Goal: Check status

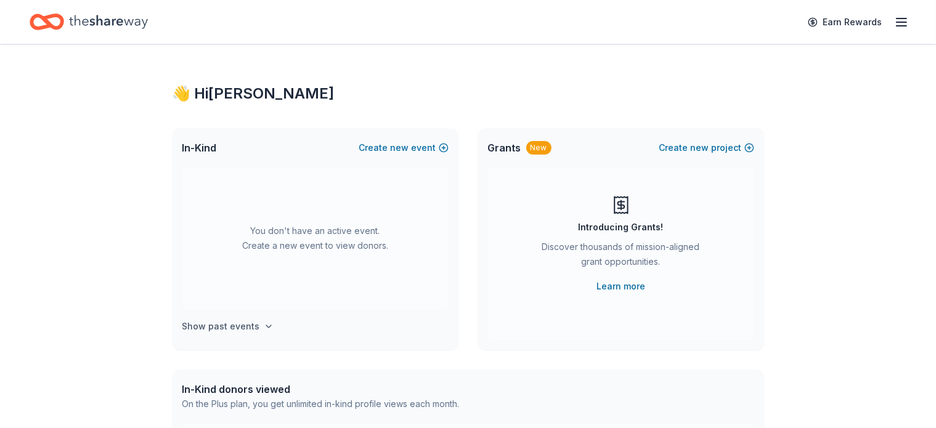
click at [237, 325] on h4 "Show past events" at bounding box center [221, 326] width 78 height 15
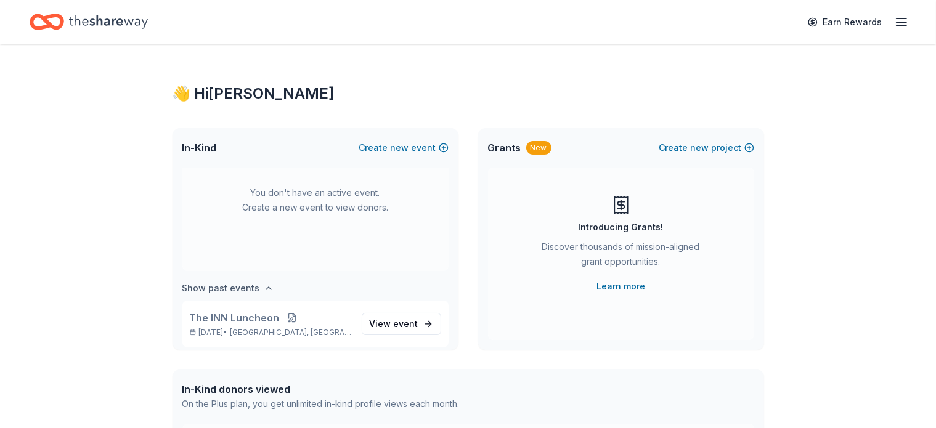
scroll to position [46, 0]
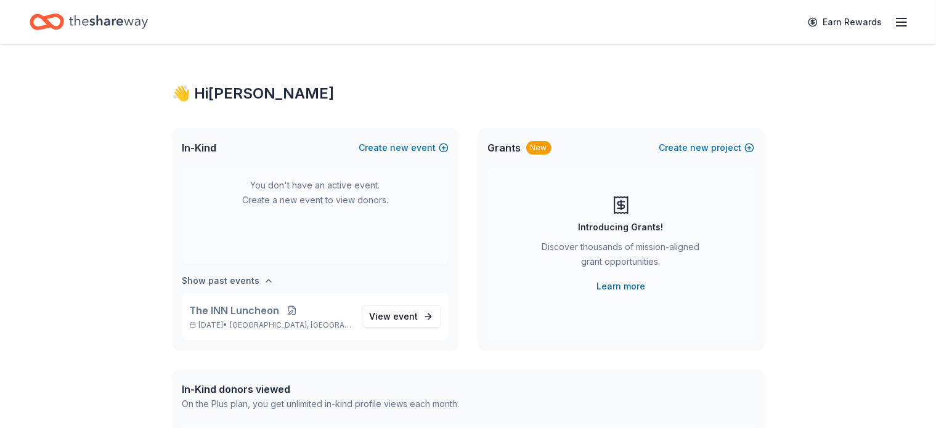
click at [237, 325] on p "[DATE] • [GEOGRAPHIC_DATA], [GEOGRAPHIC_DATA]" at bounding box center [271, 325] width 162 height 10
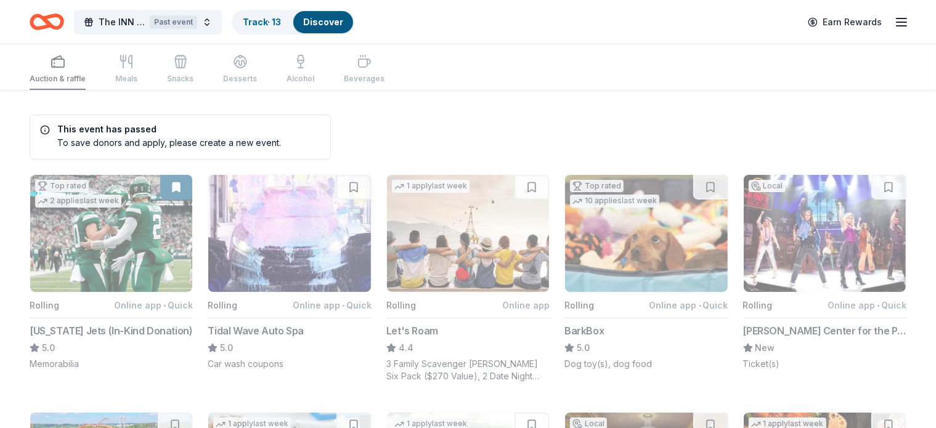
click at [343, 20] on link "Discover" at bounding box center [323, 22] width 40 height 10
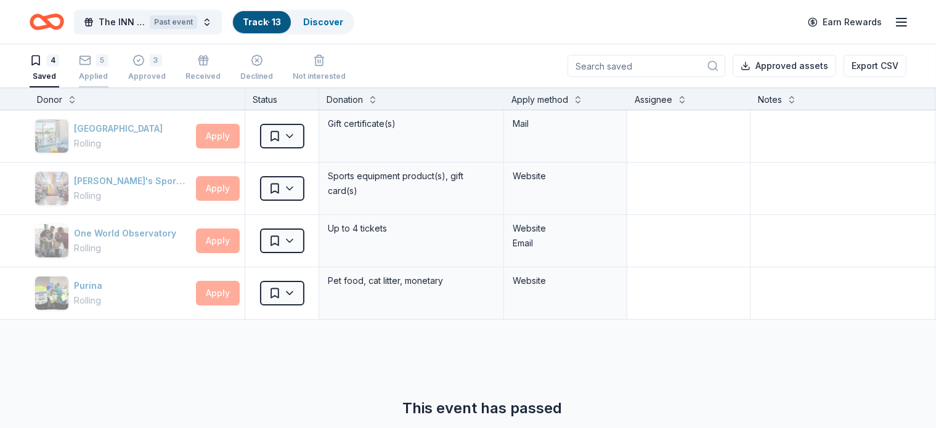
click at [108, 63] on div "5" at bounding box center [94, 60] width 30 height 12
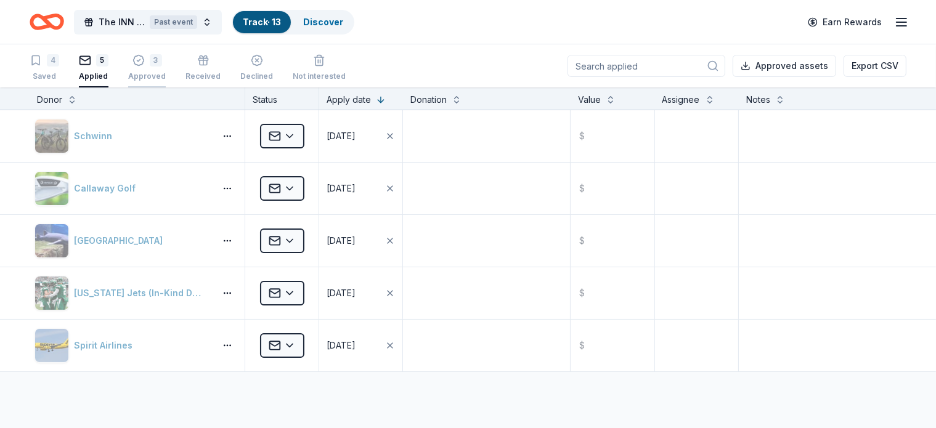
click at [164, 56] on div "3" at bounding box center [147, 60] width 38 height 12
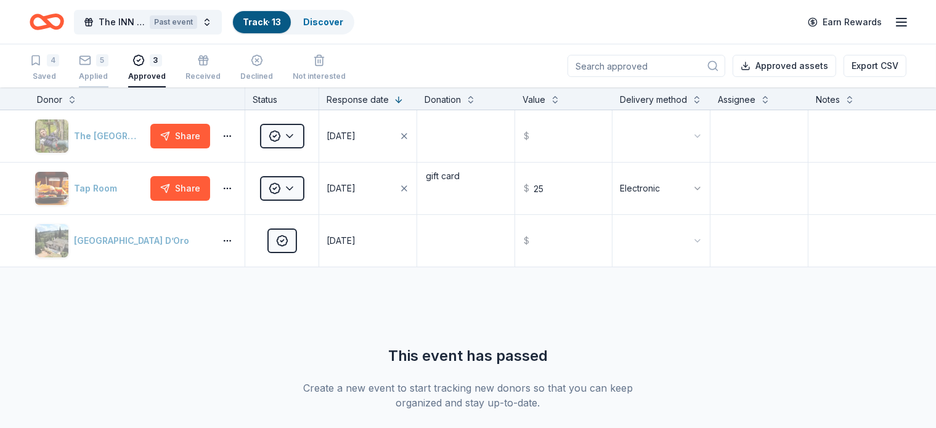
click at [108, 66] on div "5 Applied" at bounding box center [94, 67] width 30 height 27
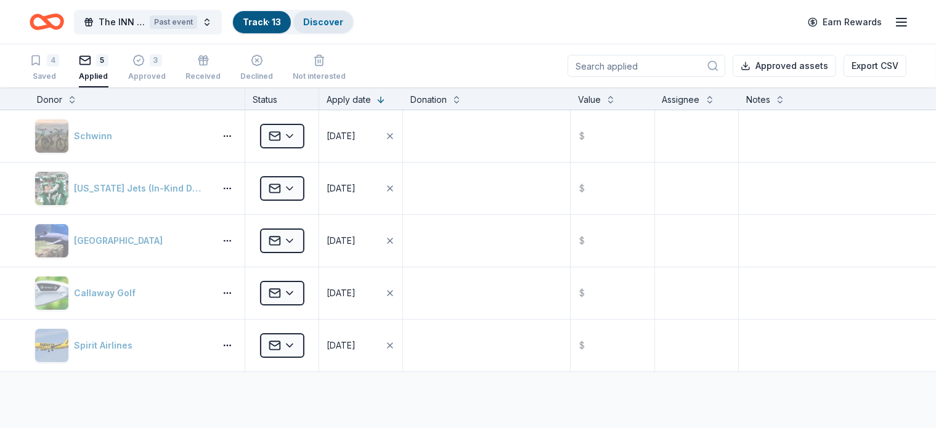
click at [339, 17] on link "Discover" at bounding box center [323, 22] width 40 height 10
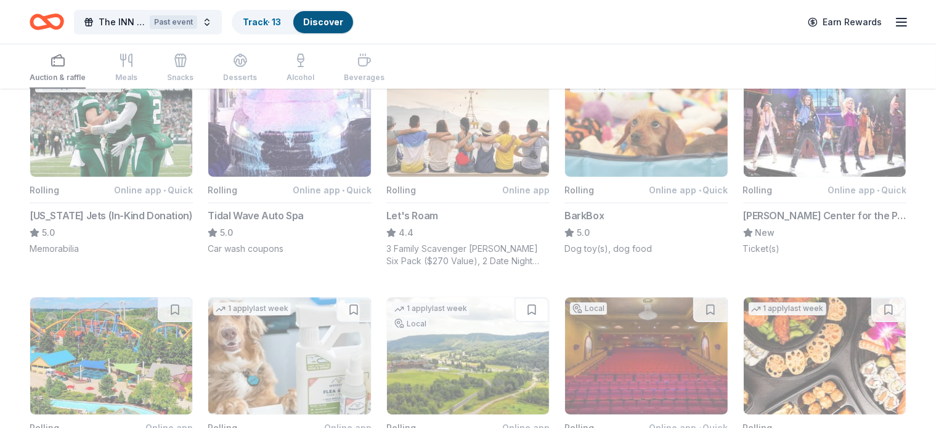
scroll to position [113, 0]
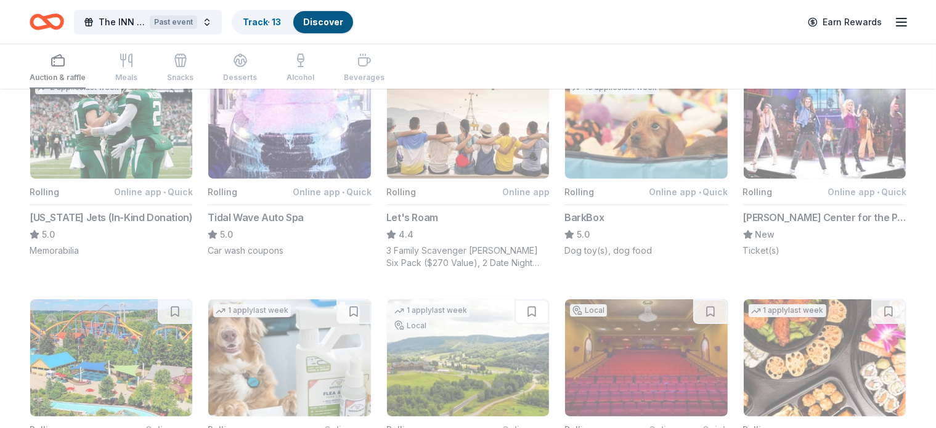
click at [150, 137] on button "Top rated 2 applies last week Rolling Online app • Quick [US_STATE] Jets (In-Ki…" at bounding box center [111, 159] width 163 height 196
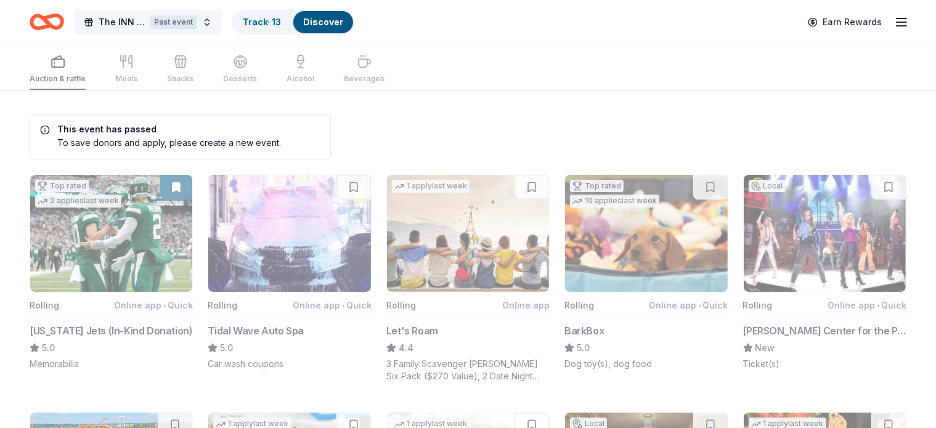
click at [136, 18] on span "The INN Luncheon" at bounding box center [122, 22] width 46 height 15
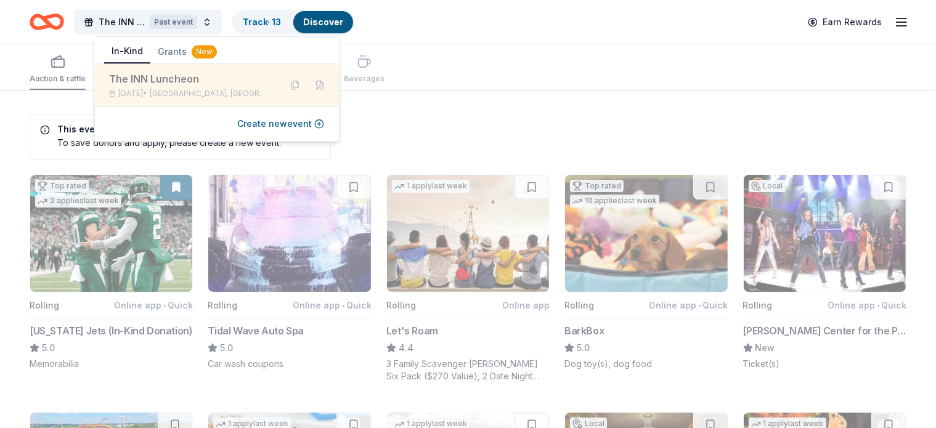
click at [155, 84] on div "The INN Luncheon" at bounding box center [189, 78] width 161 height 15
click at [152, 76] on div "The INN Luncheon" at bounding box center [189, 78] width 161 height 15
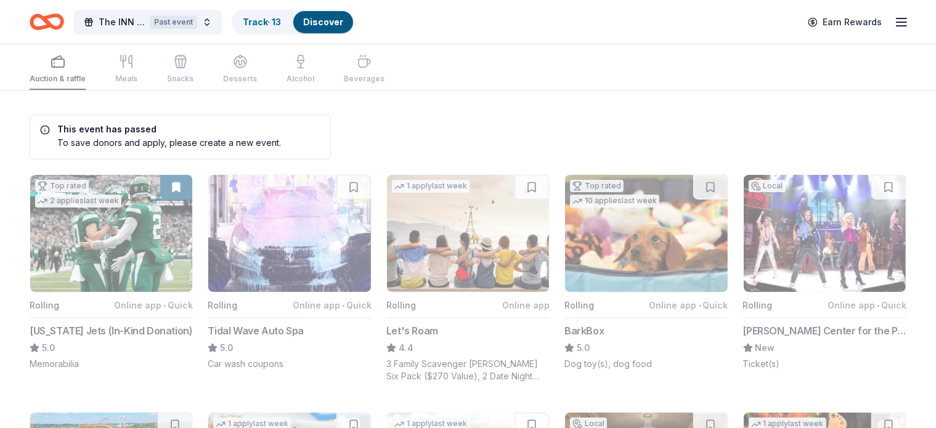
drag, startPoint x: 31, startPoint y: 126, endPoint x: 660, endPoint y: 112, distance: 628.4
click at [896, 22] on line "button" at bounding box center [901, 22] width 10 height 0
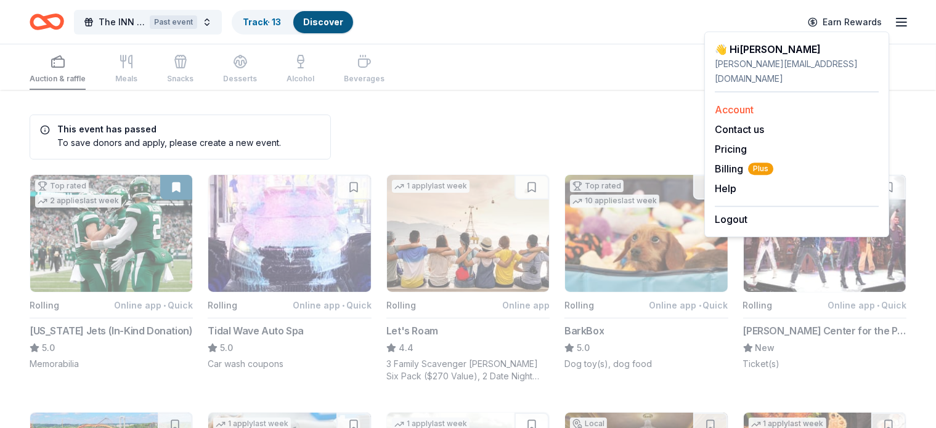
click at [743, 103] on link "Account" at bounding box center [733, 109] width 39 height 12
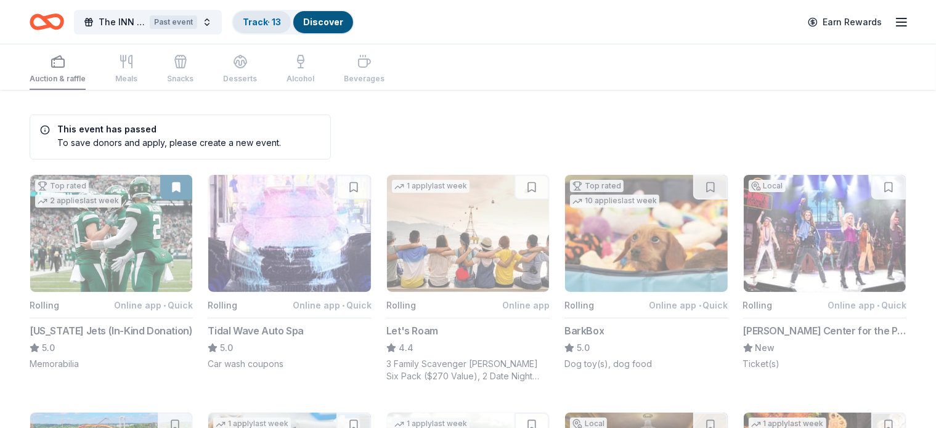
click at [281, 24] on link "Track · 13" at bounding box center [262, 22] width 38 height 10
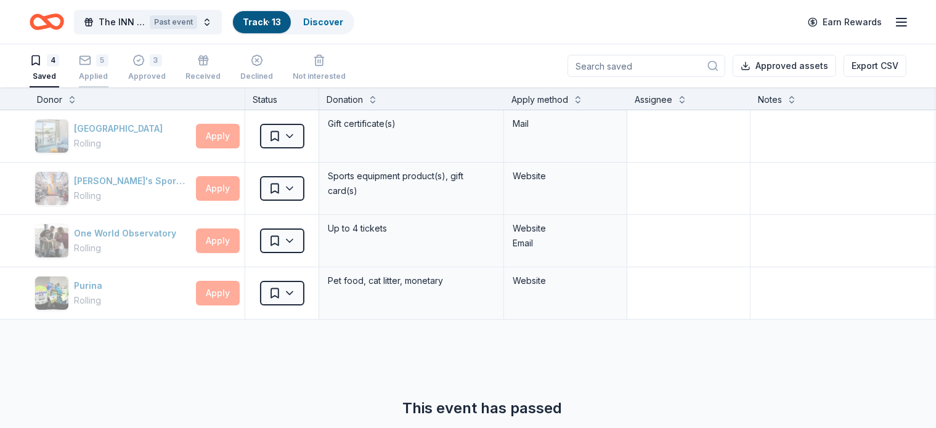
click at [103, 70] on div "5 Applied" at bounding box center [94, 67] width 30 height 27
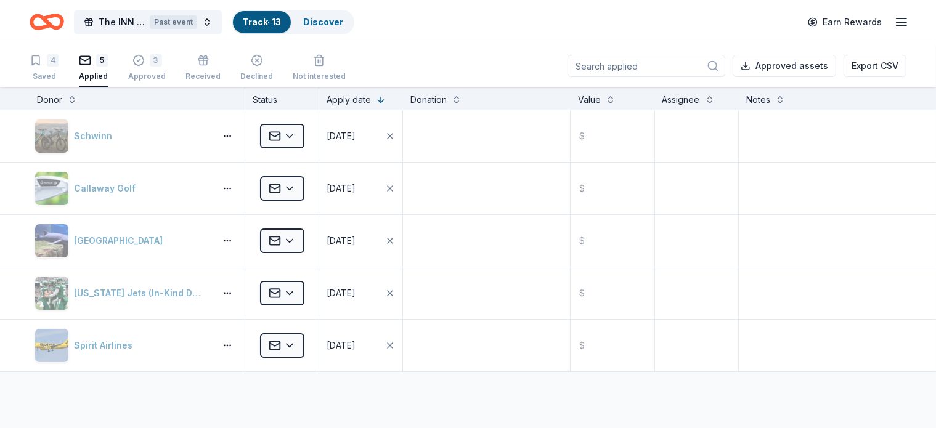
scroll to position [52, 0]
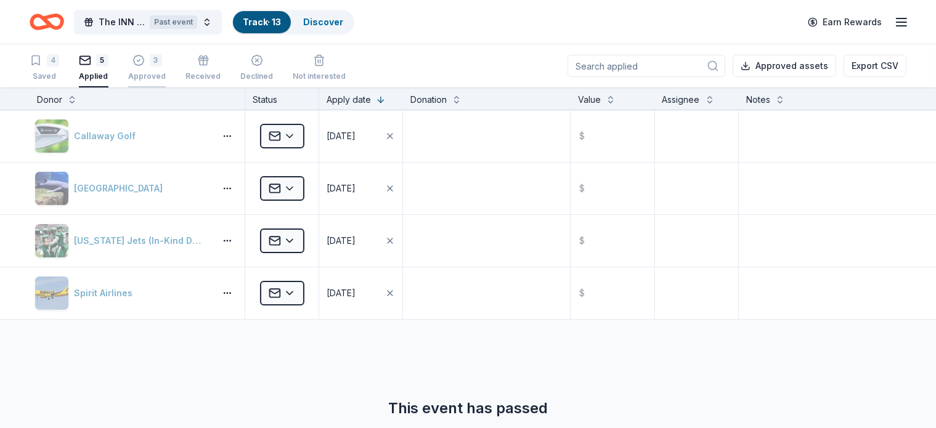
click at [166, 71] on div "Approved" at bounding box center [147, 76] width 38 height 10
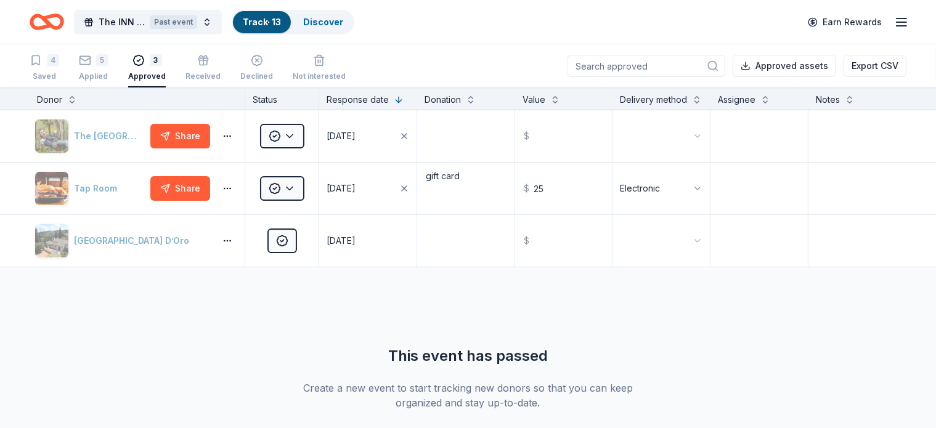
click at [281, 25] on link "Track · 13" at bounding box center [262, 22] width 38 height 10
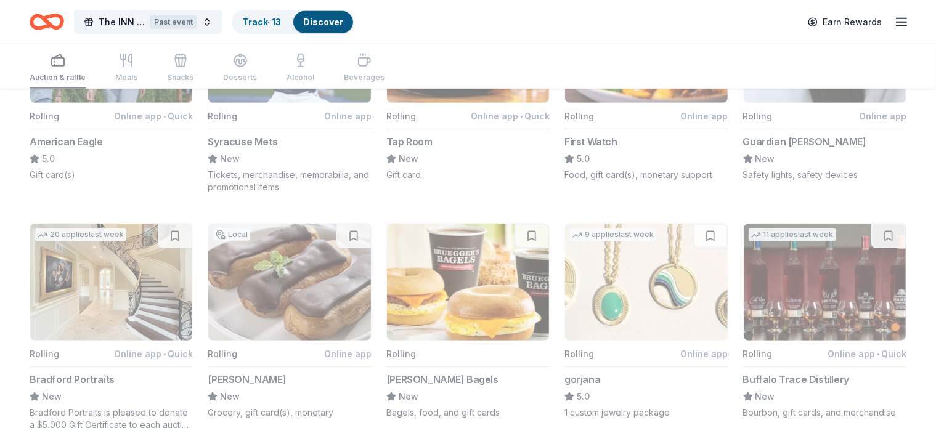
scroll to position [945, 0]
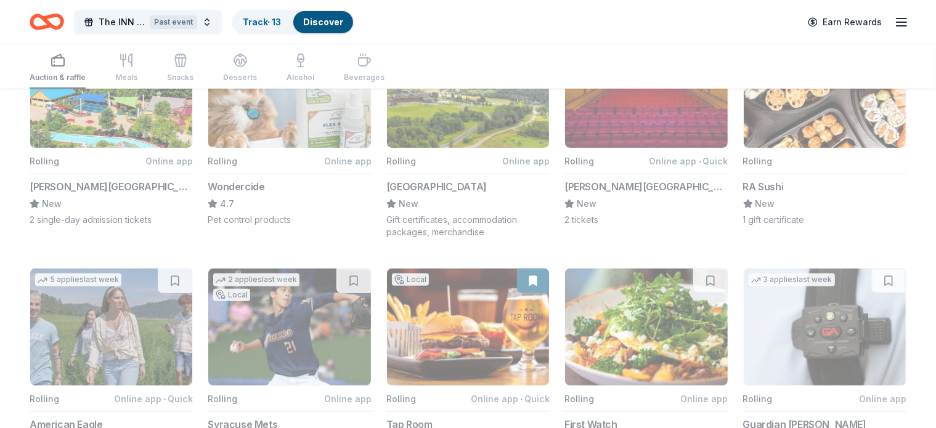
scroll to position [0, 0]
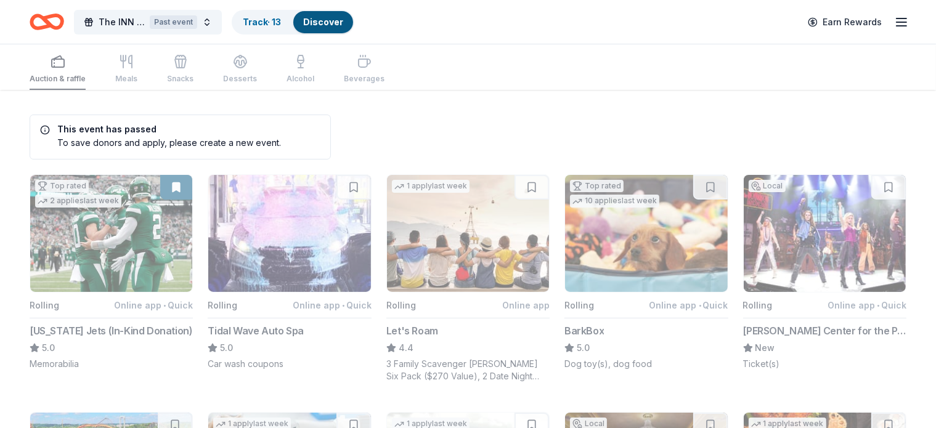
click at [896, 26] on line "button" at bounding box center [901, 26] width 10 height 0
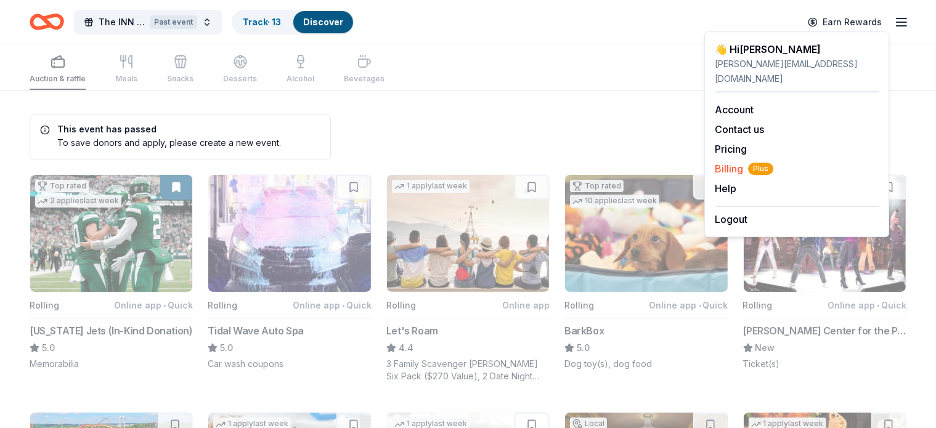
click at [730, 161] on span "Billing Plus" at bounding box center [743, 168] width 59 height 15
